Goal: Transaction & Acquisition: Purchase product/service

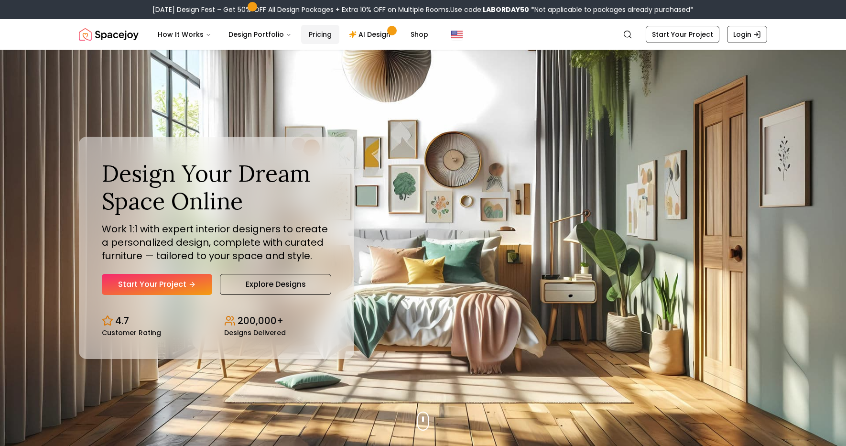
click at [319, 35] on link "Pricing" at bounding box center [320, 34] width 38 height 19
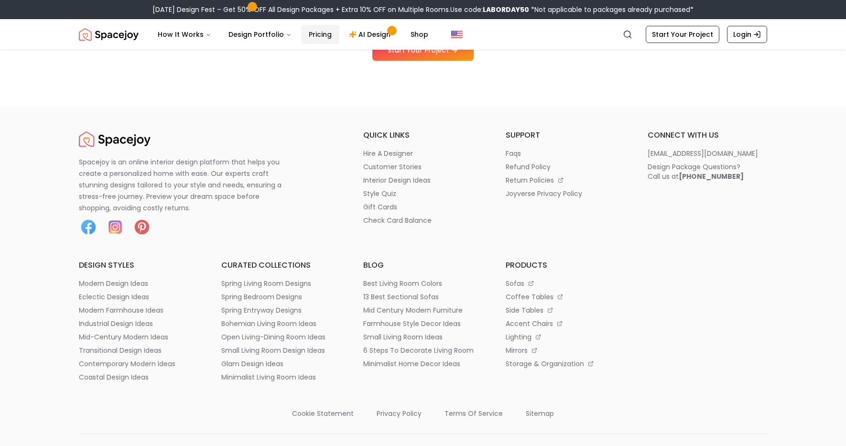
scroll to position [1128, 0]
click at [368, 34] on link "AI Design" at bounding box center [371, 34] width 60 height 19
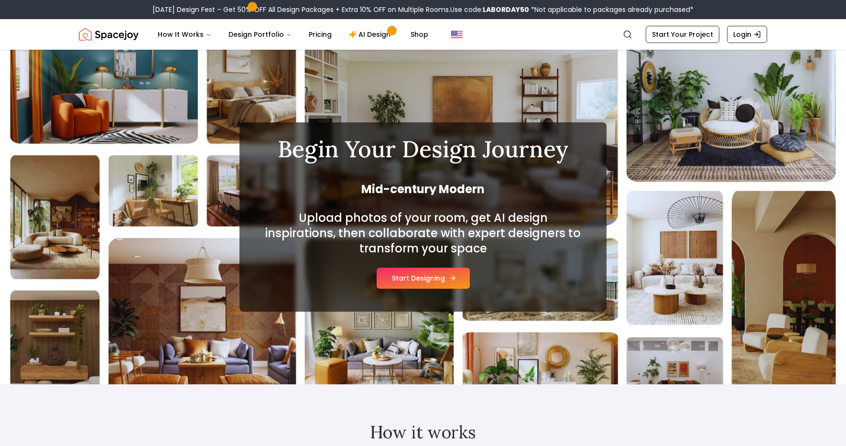
click at [419, 281] on button "Start Designing" at bounding box center [422, 278] width 93 height 21
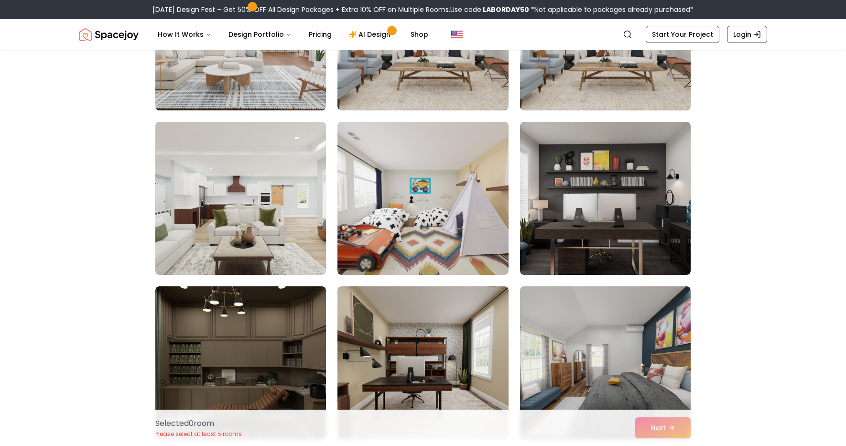
scroll to position [110, 0]
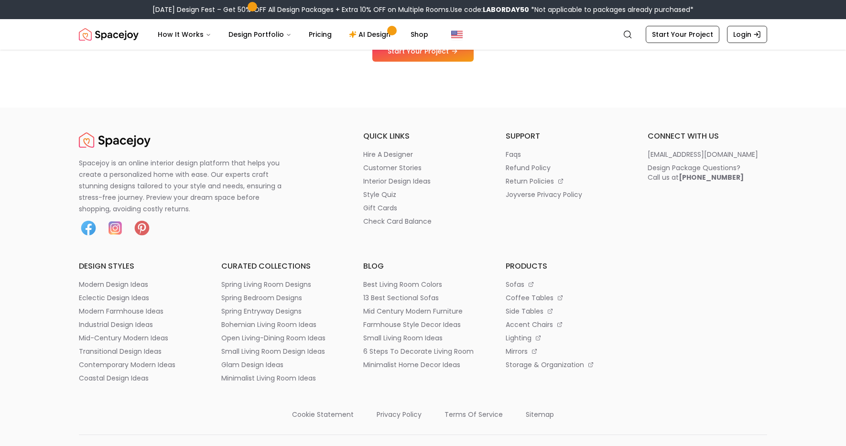
scroll to position [1128, 0]
